Goal: Information Seeking & Learning: Learn about a topic

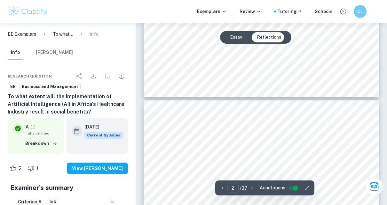
type input "3"
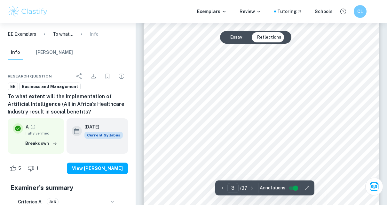
scroll to position [877, 0]
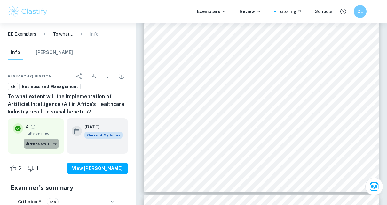
click at [52, 144] on button "Breakdown" at bounding box center [41, 144] width 35 height 10
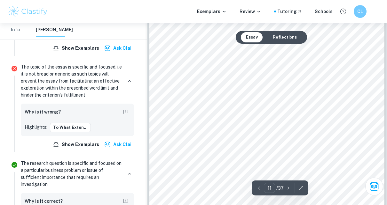
scroll to position [3526, 0]
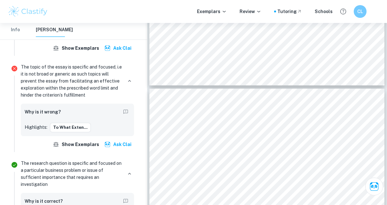
type input "12"
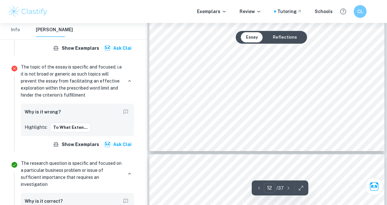
scroll to position [3932, 0]
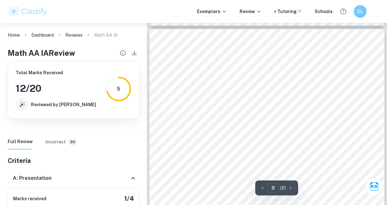
scroll to position [2341, 0]
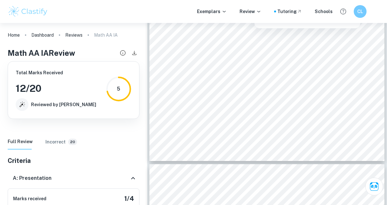
type input "9"
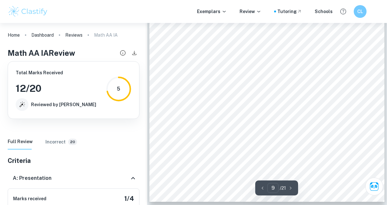
scroll to position [2858, 0]
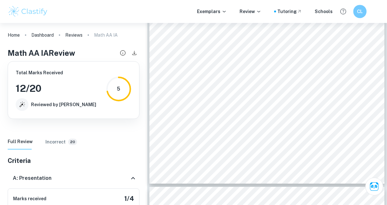
click at [356, 12] on div "CL" at bounding box center [359, 11] width 13 height 13
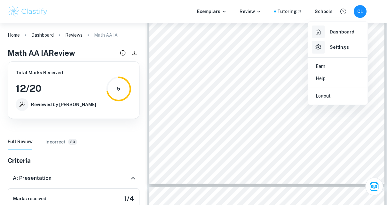
click at [334, 37] on div "Dashboard" at bounding box center [332, 32] width 42 height 13
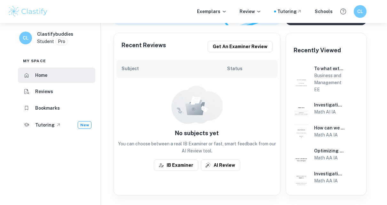
scroll to position [123, 0]
